Goal: Transaction & Acquisition: Purchase product/service

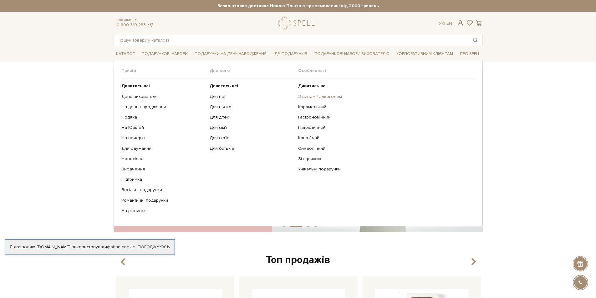
click at [318, 96] on link "З вином / алкоголем" at bounding box center [384, 97] width 172 height 6
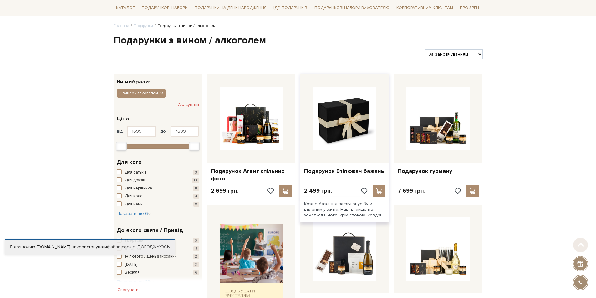
scroll to position [63, 0]
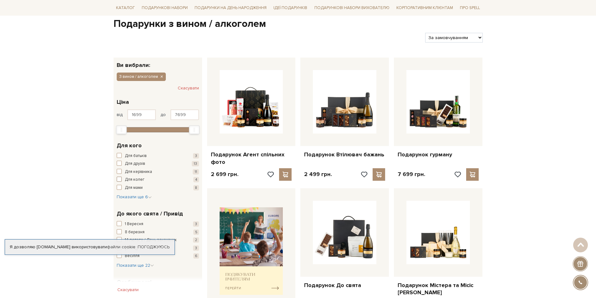
click at [138, 181] on span "Для колег" at bounding box center [135, 180] width 20 height 6
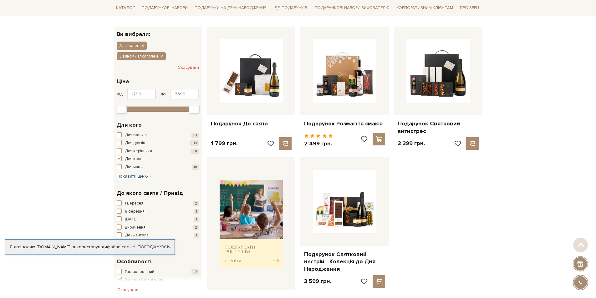
scroll to position [94, 0]
click at [117, 158] on span "button" at bounding box center [119, 158] width 5 height 5
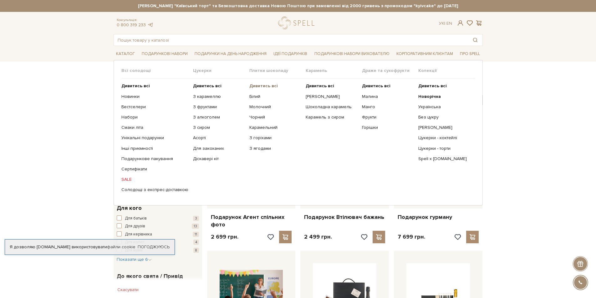
click at [255, 87] on b "Дивитись всі" at bounding box center [263, 85] width 28 height 5
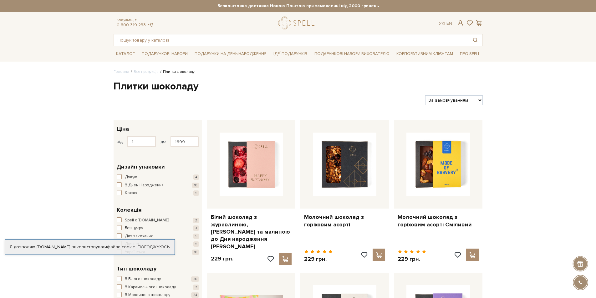
click at [479, 98] on select "За замовчуванням За Ціною (зростання) За Ціною (зменшення) Новинки За популярні…" at bounding box center [453, 100] width 57 height 10
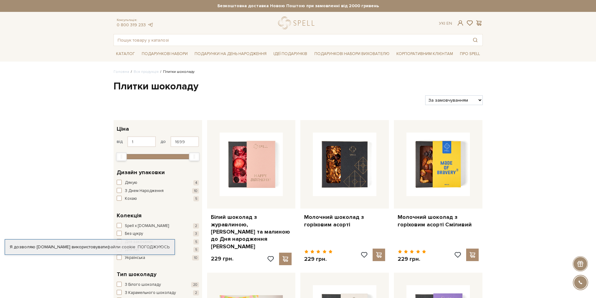
select select "https://spellchocolate.com/our-productions/plitki-shokoladu/?sort=p.price&order…"
click at [425, 95] on select "За замовчуванням За Ціною (зростання) За Ціною (зменшення) Новинки За популярні…" at bounding box center [453, 100] width 57 height 10
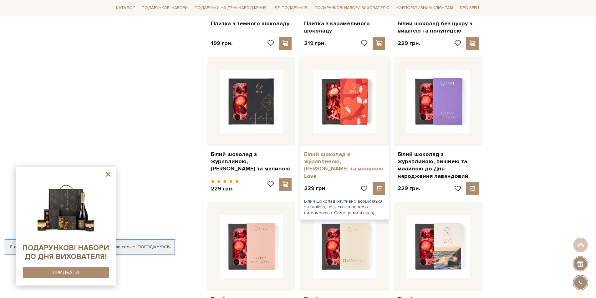
scroll to position [438, 0]
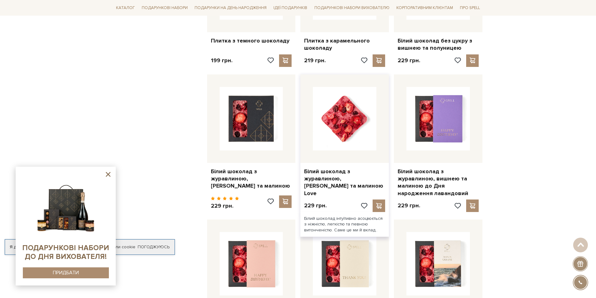
click at [339, 139] on img at bounding box center [344, 118] width 63 height 63
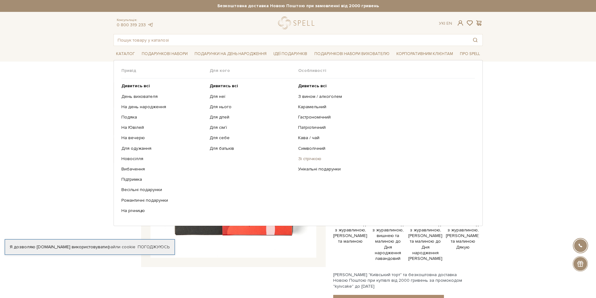
click at [308, 159] on link "Зі стрічкою" at bounding box center [384, 159] width 172 height 6
